Goal: Obtain resource: Download file/media

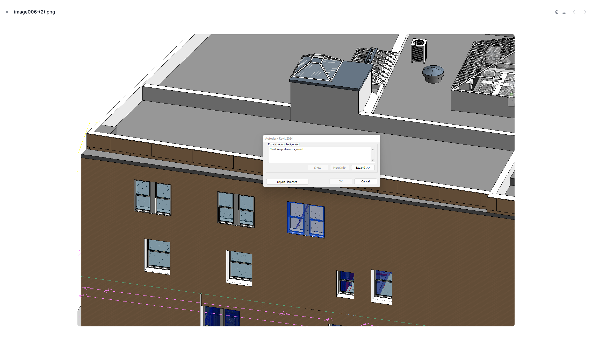
scroll to position [397, 0]
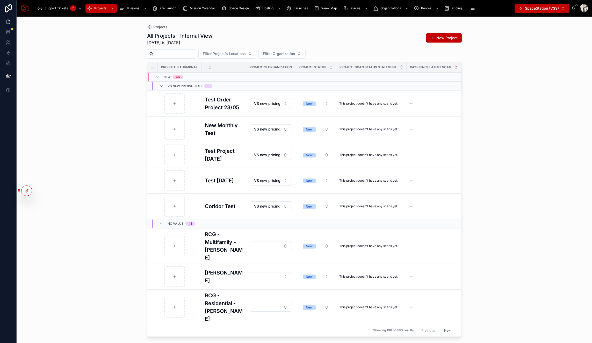
click at [165, 57] on input "text" at bounding box center [175, 53] width 42 height 7
click at [179, 55] on input "text" at bounding box center [175, 53] width 42 height 7
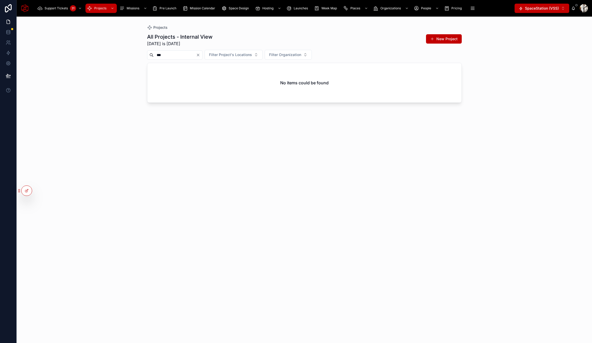
type input "***"
click at [200, 55] on icon "Clear" at bounding box center [198, 55] width 4 height 4
click at [181, 56] on input "text" at bounding box center [175, 54] width 42 height 7
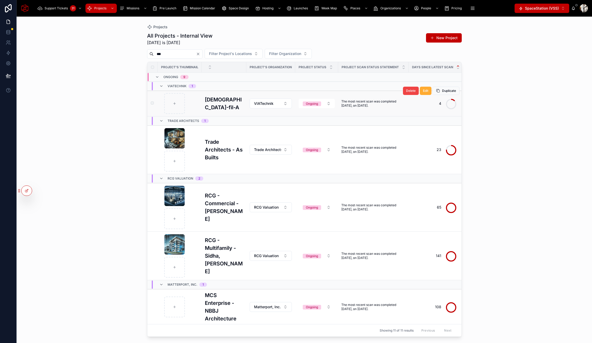
type input "***"
click at [223, 105] on h3 "Chick-fil-A" at bounding box center [224, 104] width 38 height 16
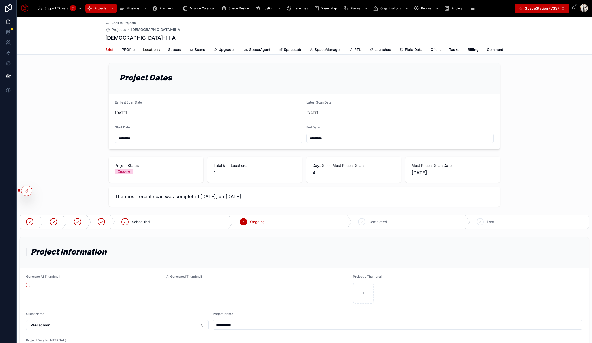
click at [153, 51] on span "Locations" at bounding box center [151, 49] width 17 height 5
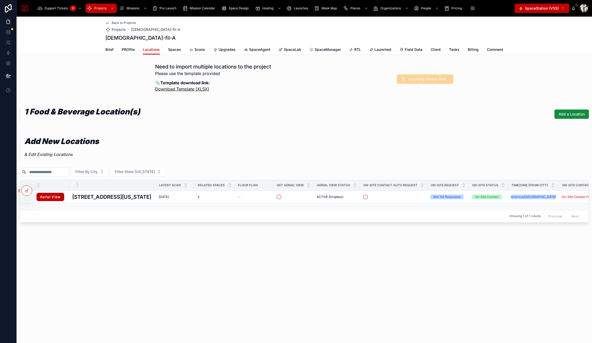
click at [199, 89] on link "Download Template (XLSX)" at bounding box center [182, 88] width 54 height 5
click at [226, 95] on div "Need to import multiple locations to the project Please use the template provid…" at bounding box center [305, 79] width 576 height 36
click at [427, 79] on span "Importing Please Wait..." at bounding box center [425, 78] width 57 height 9
click at [171, 49] on span "Spaces" at bounding box center [174, 49] width 13 height 5
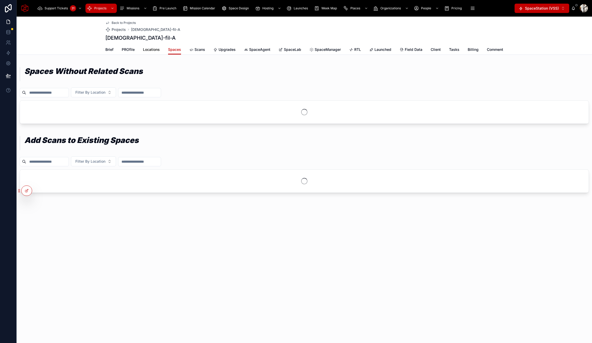
click at [145, 52] on span "Locations" at bounding box center [151, 49] width 17 height 5
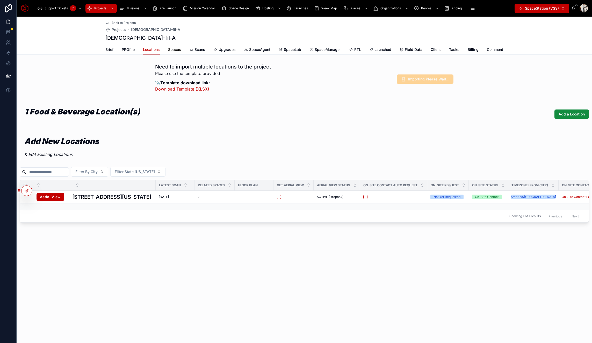
click at [173, 50] on span "Spaces" at bounding box center [174, 49] width 13 height 5
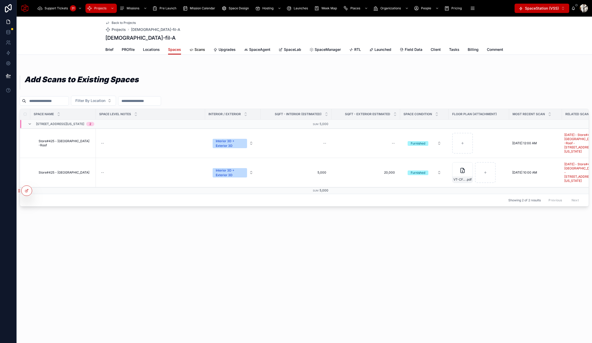
click at [197, 51] on span "Scans" at bounding box center [200, 49] width 11 height 5
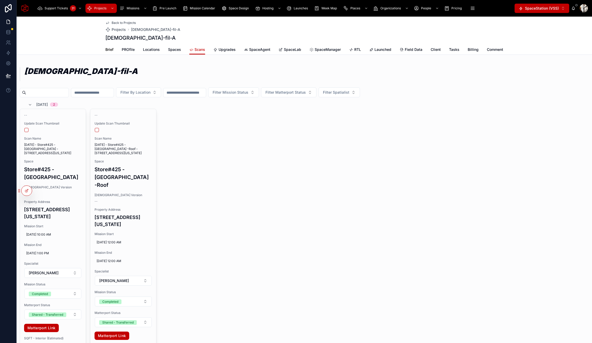
click at [109, 50] on span "Brief" at bounding box center [109, 49] width 8 height 5
